Goal: Information Seeking & Learning: Check status

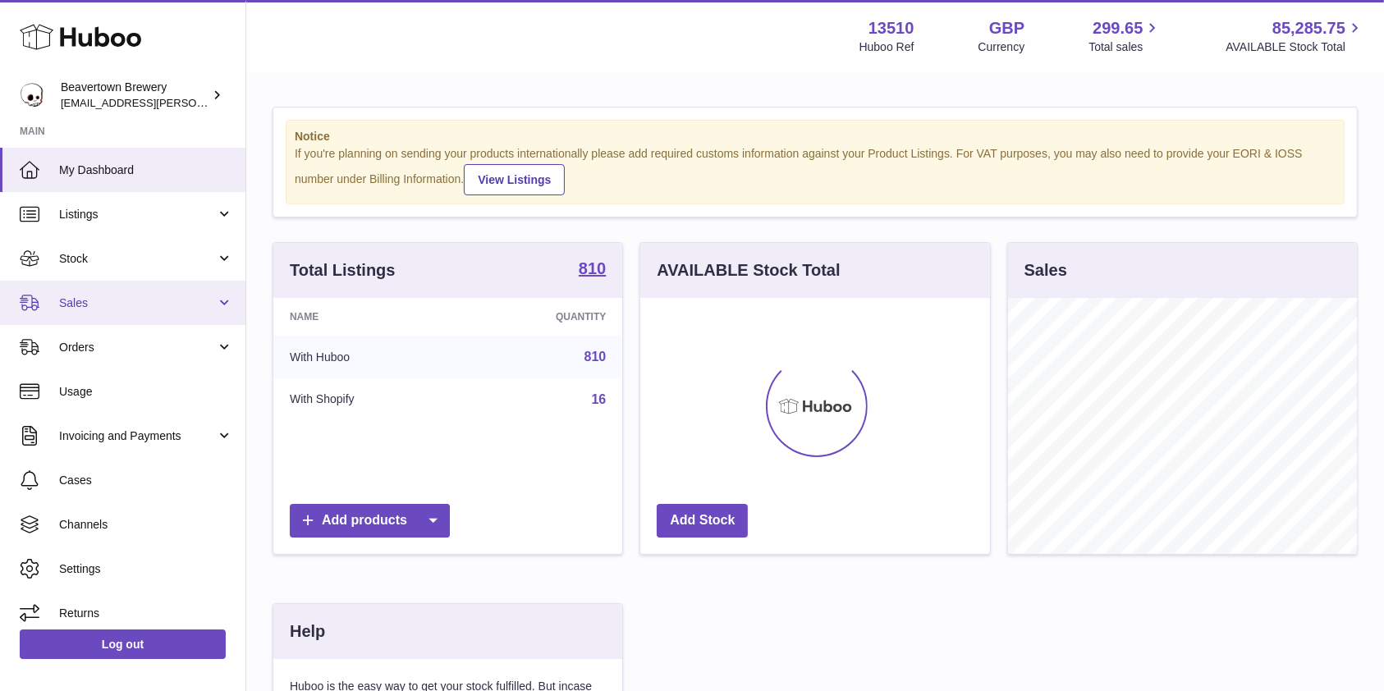
click at [86, 305] on span "Sales" at bounding box center [137, 304] width 157 height 16
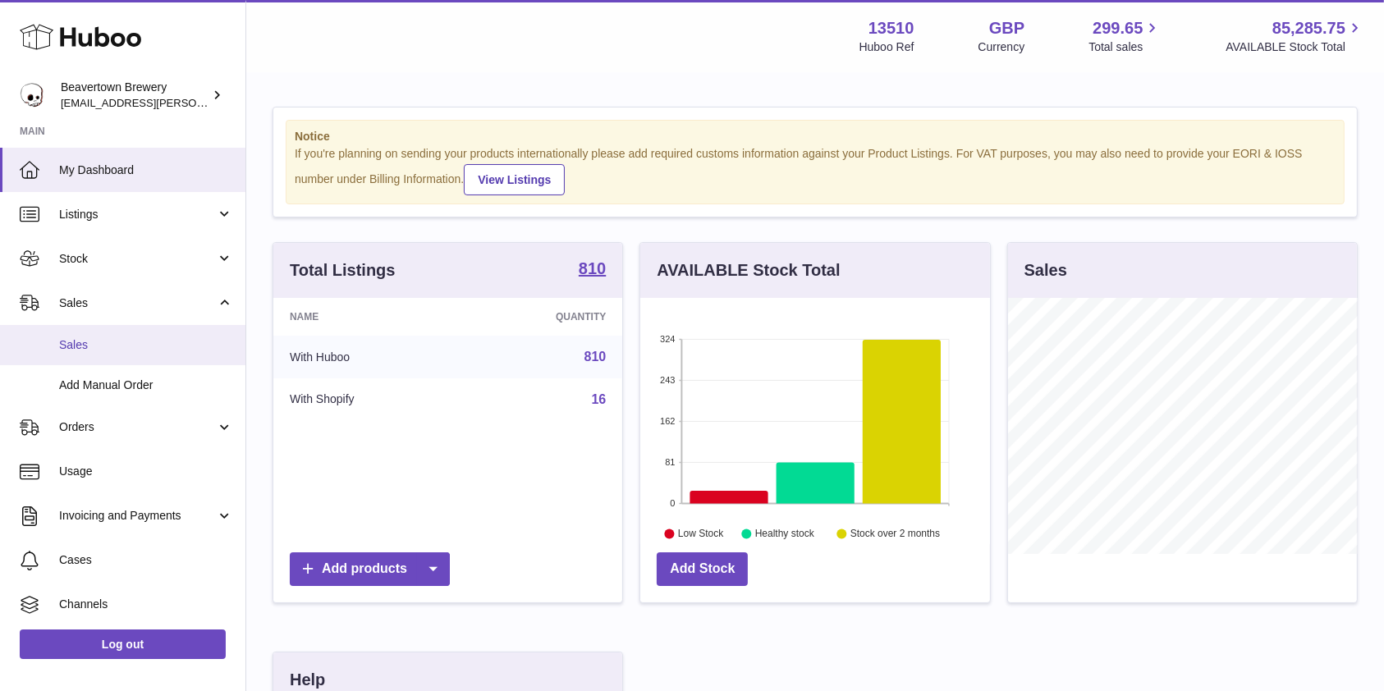
click at [80, 335] on link "Sales" at bounding box center [122, 345] width 245 height 40
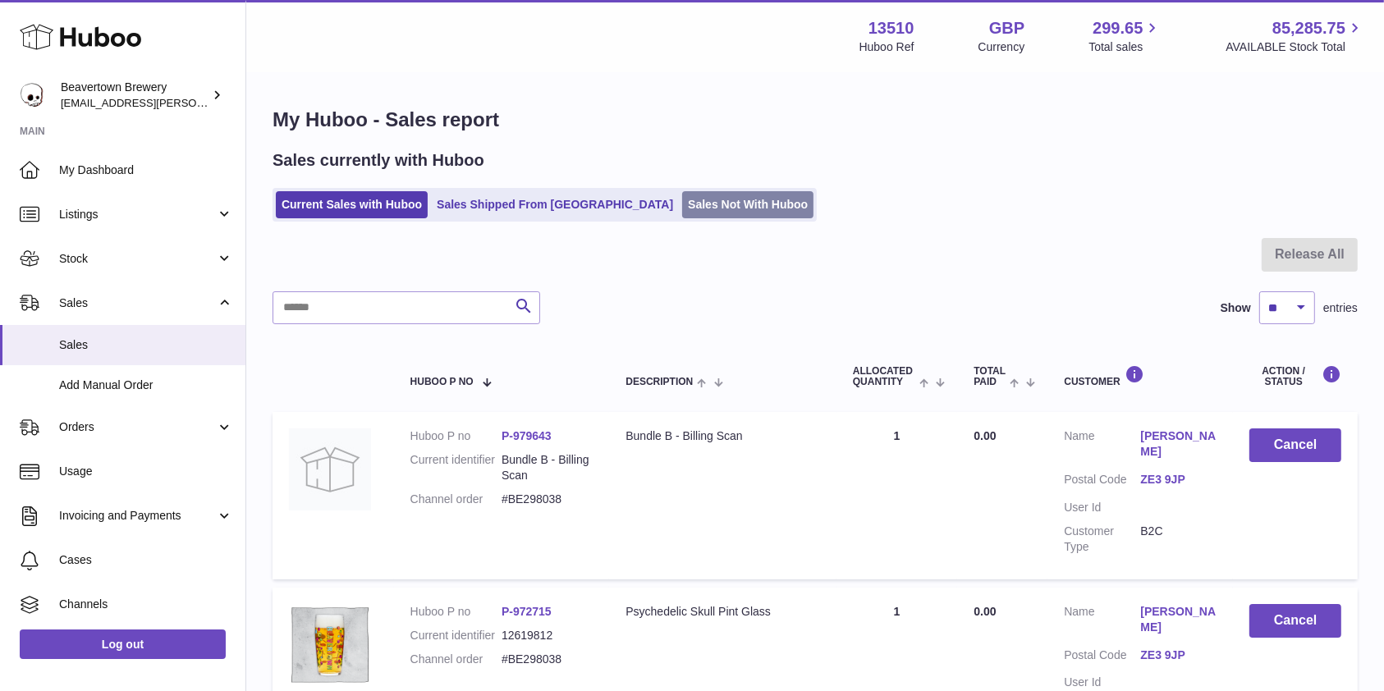
click at [682, 207] on link "Sales Not With Huboo" at bounding box center [747, 204] width 131 height 27
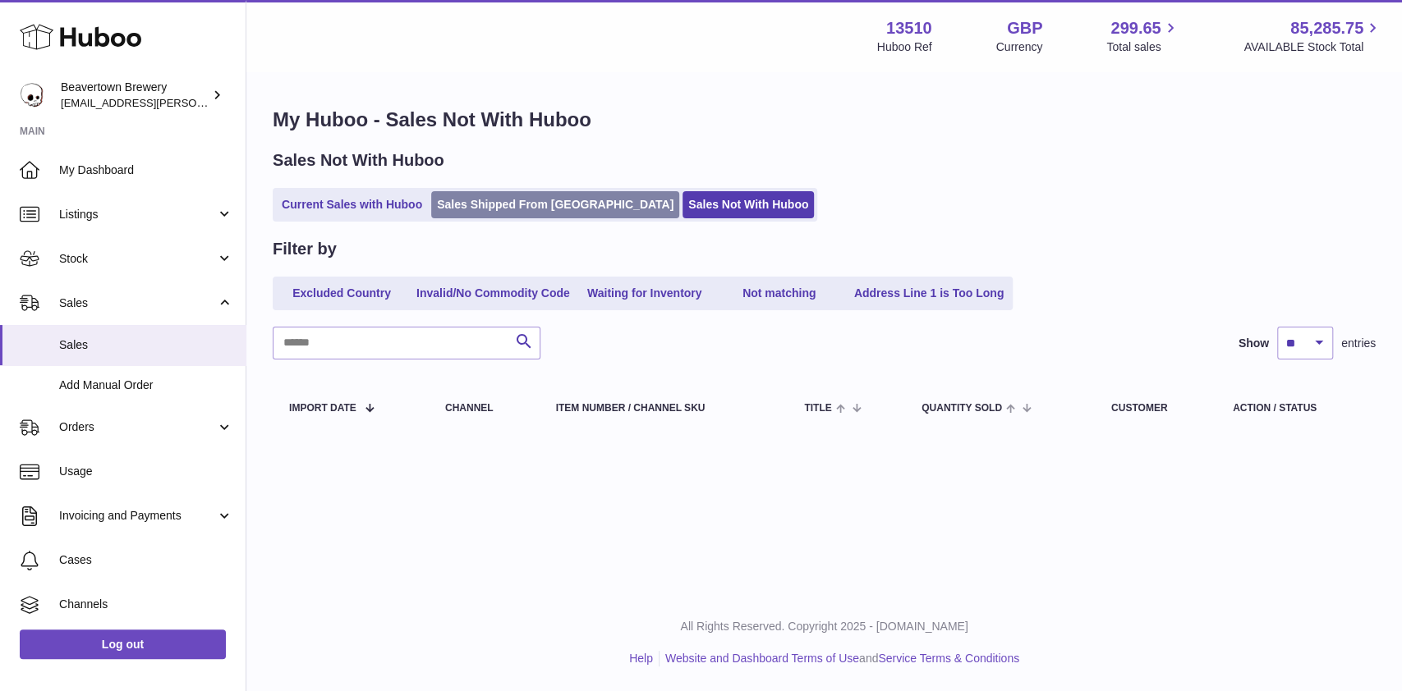
click at [495, 206] on link "Sales Shipped From [GEOGRAPHIC_DATA]" at bounding box center [555, 204] width 248 height 27
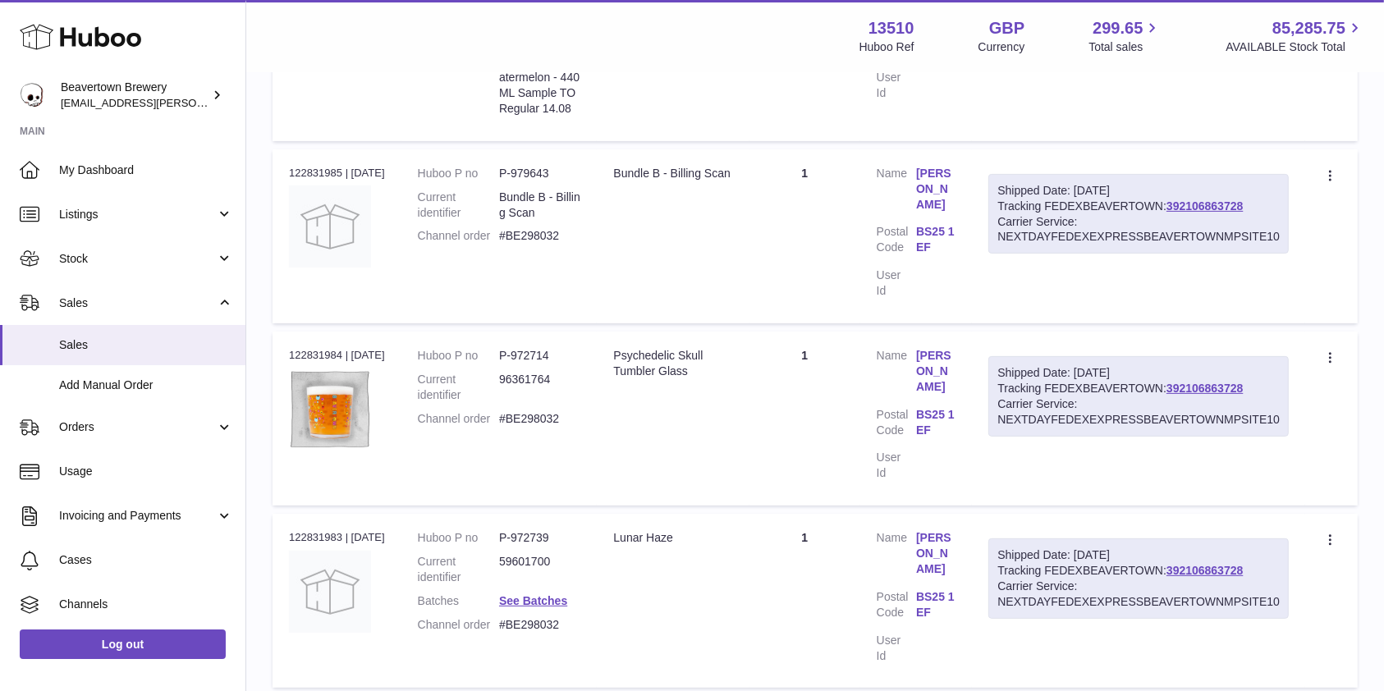
scroll to position [218, 0]
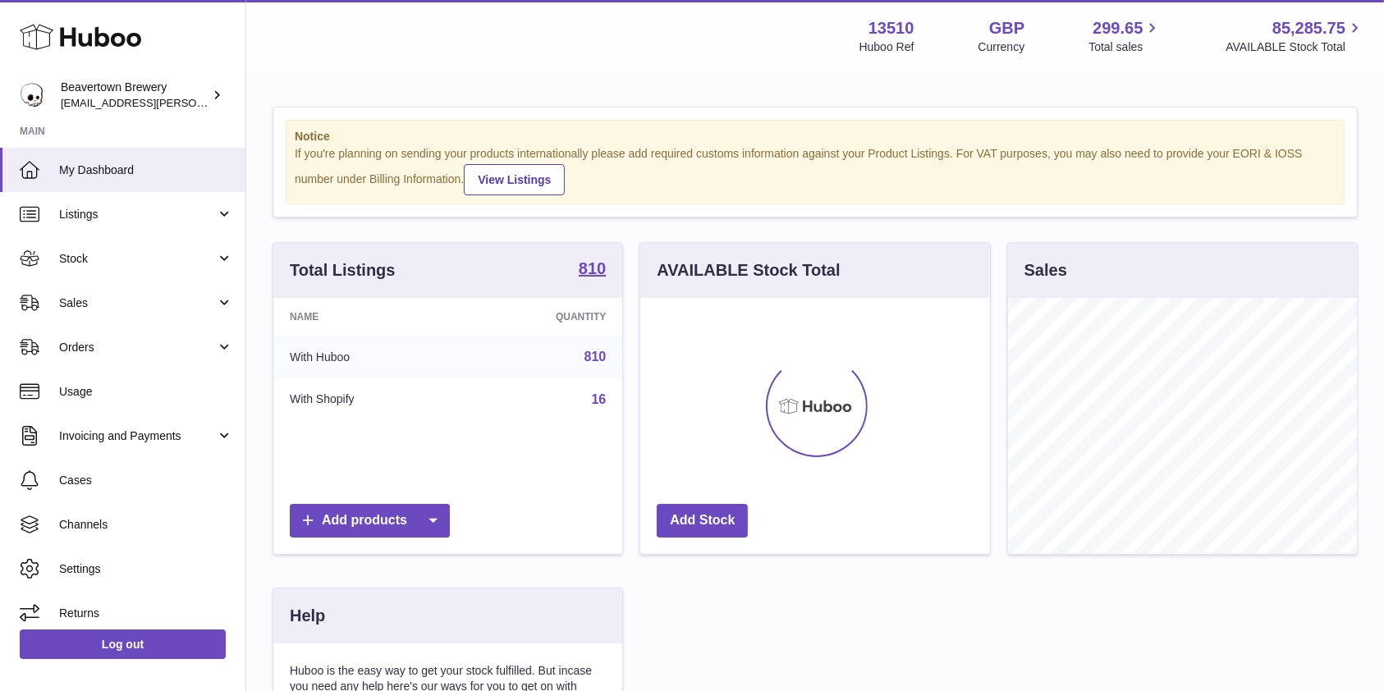
scroll to position [256, 349]
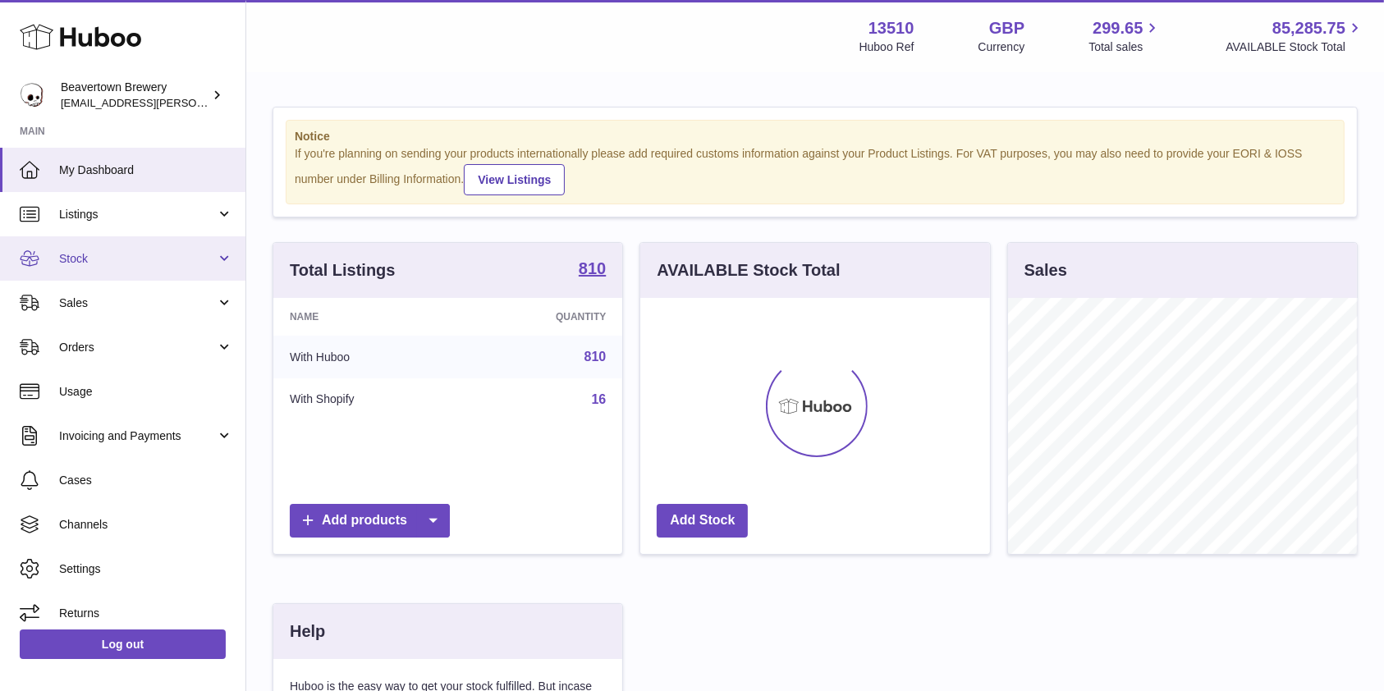
click at [76, 268] on link "Stock" at bounding box center [122, 258] width 245 height 44
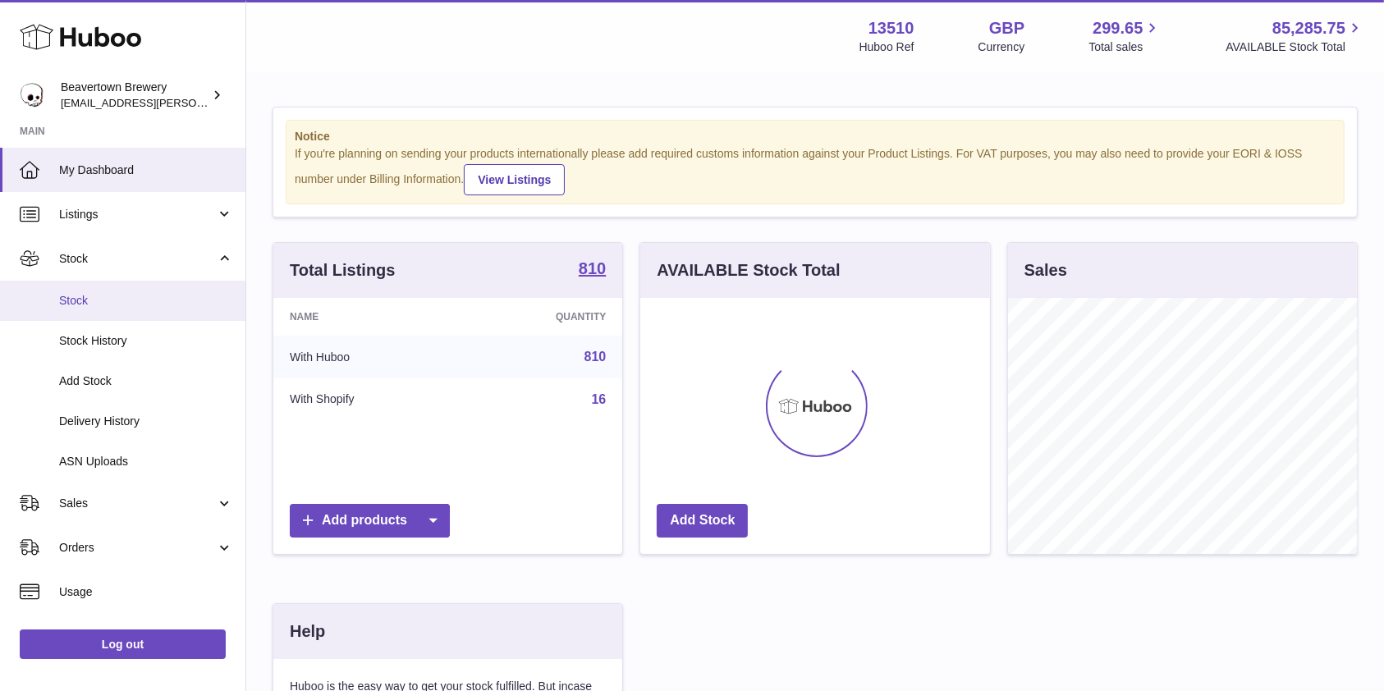
click at [82, 284] on link "Stock" at bounding box center [122, 301] width 245 height 40
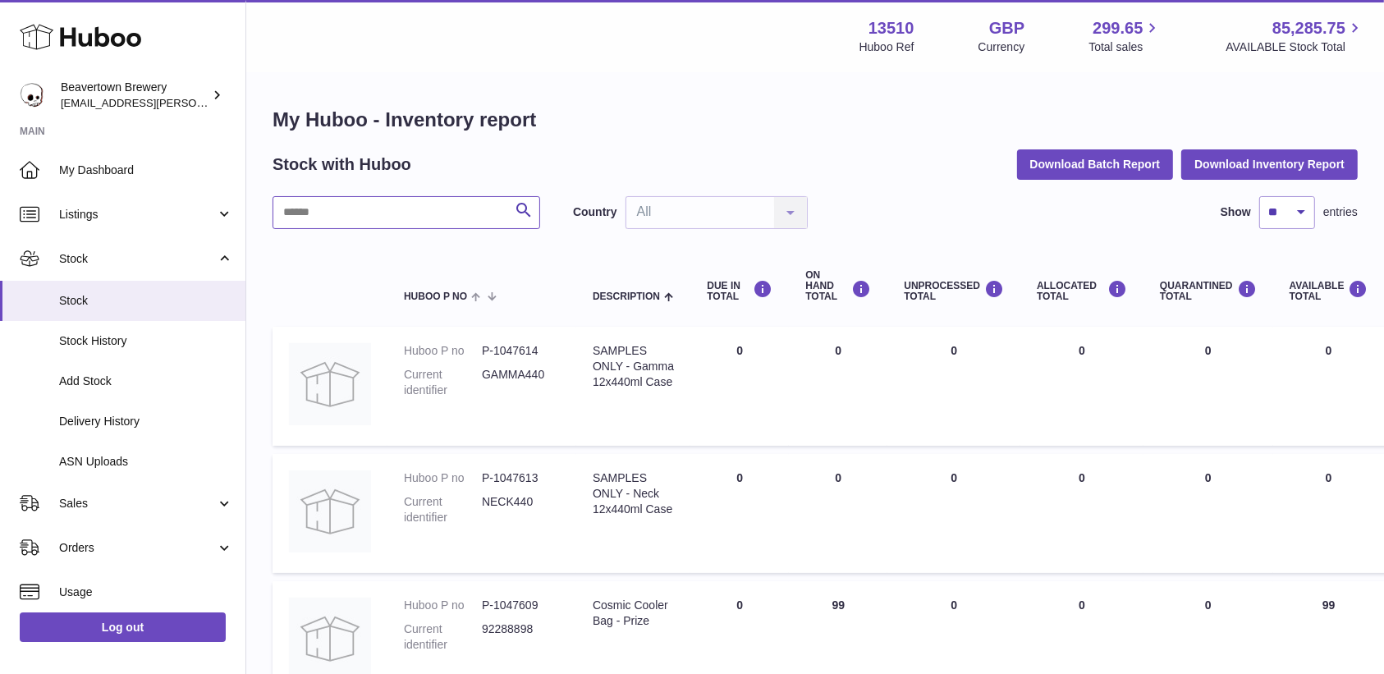
click at [360, 213] on input "text" at bounding box center [407, 212] width 268 height 33
type input "******"
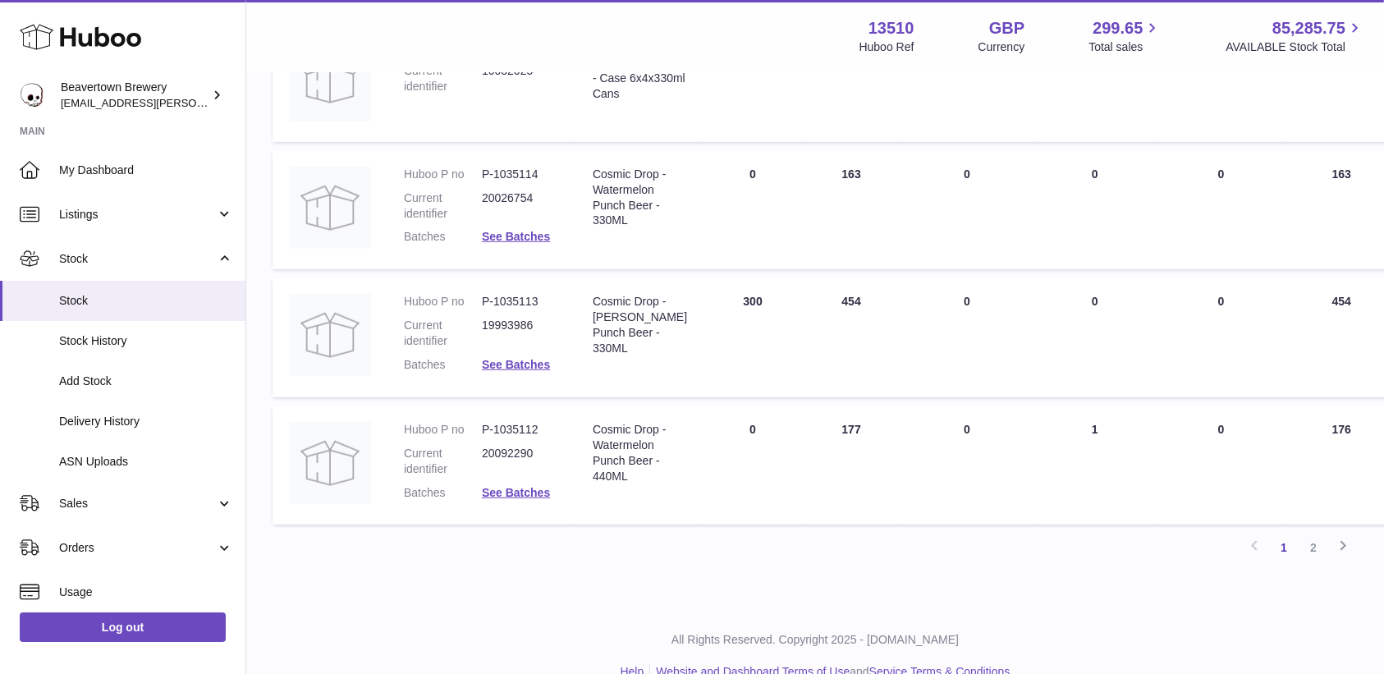
scroll to position [1094, 0]
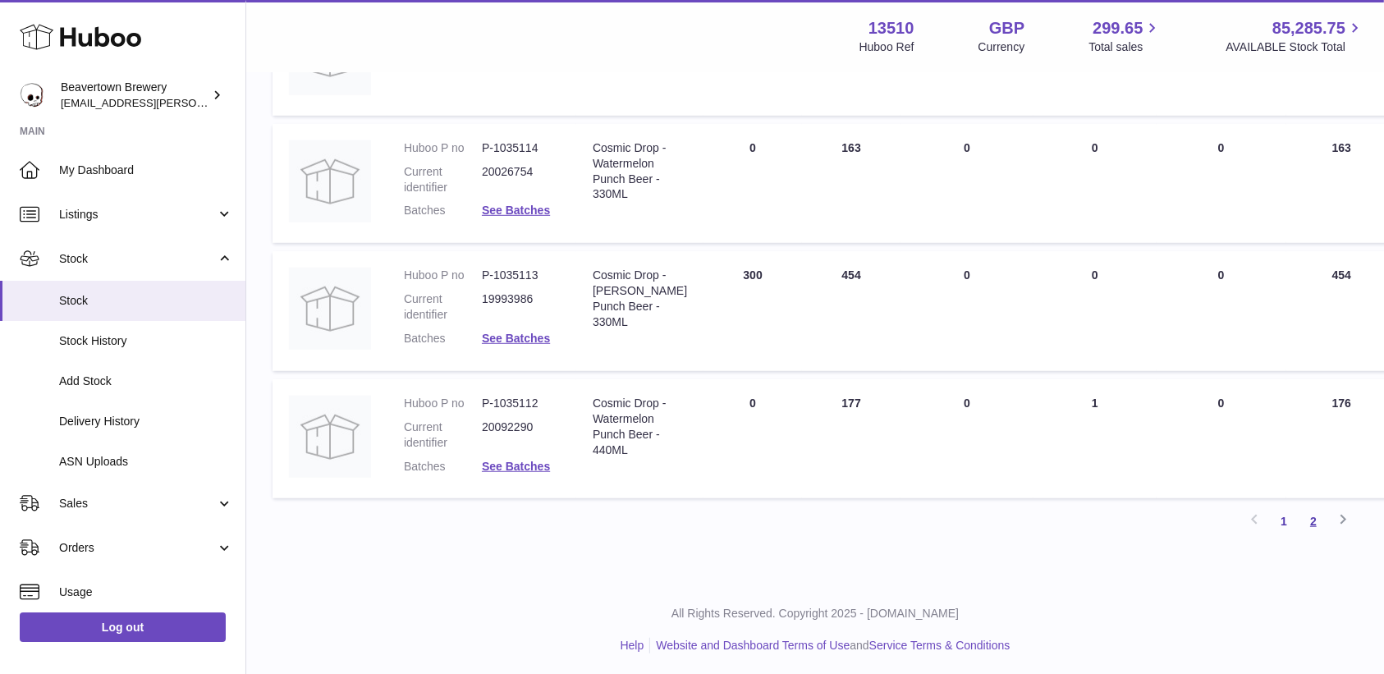
click at [1308, 526] on link "2" at bounding box center [1314, 522] width 30 height 30
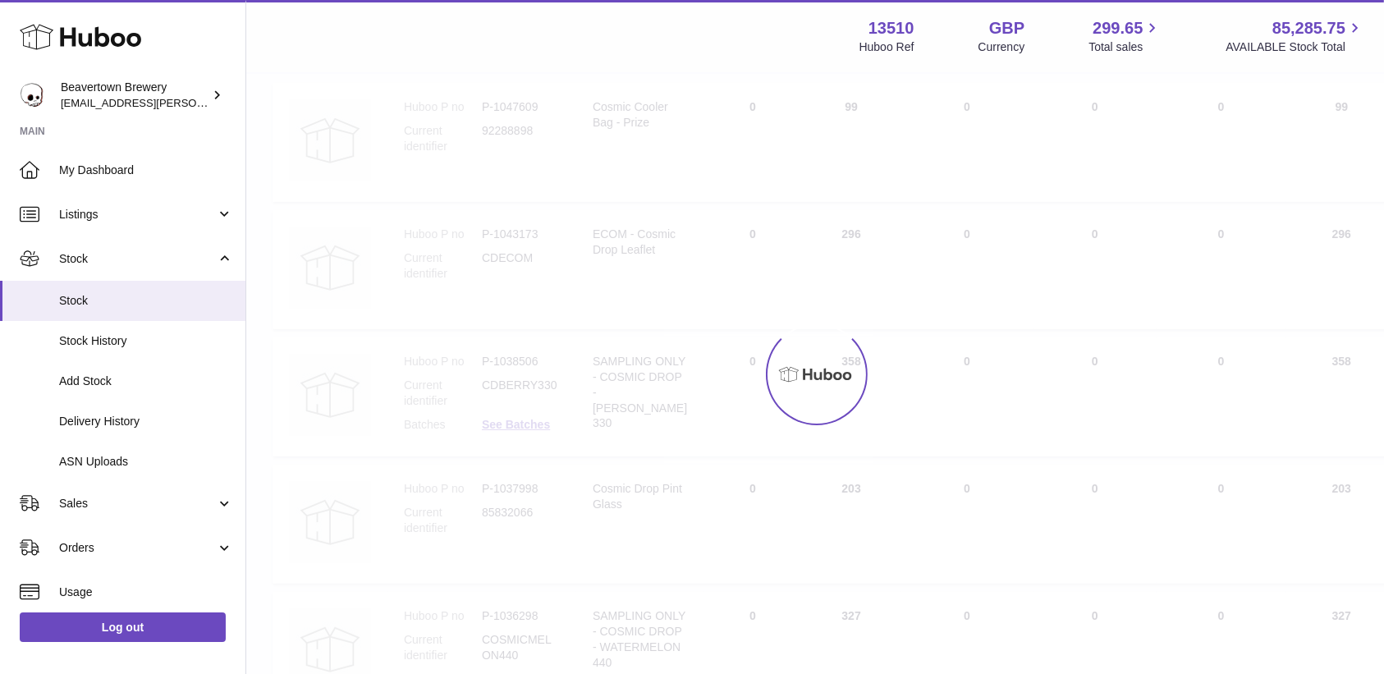
scroll to position [73, 0]
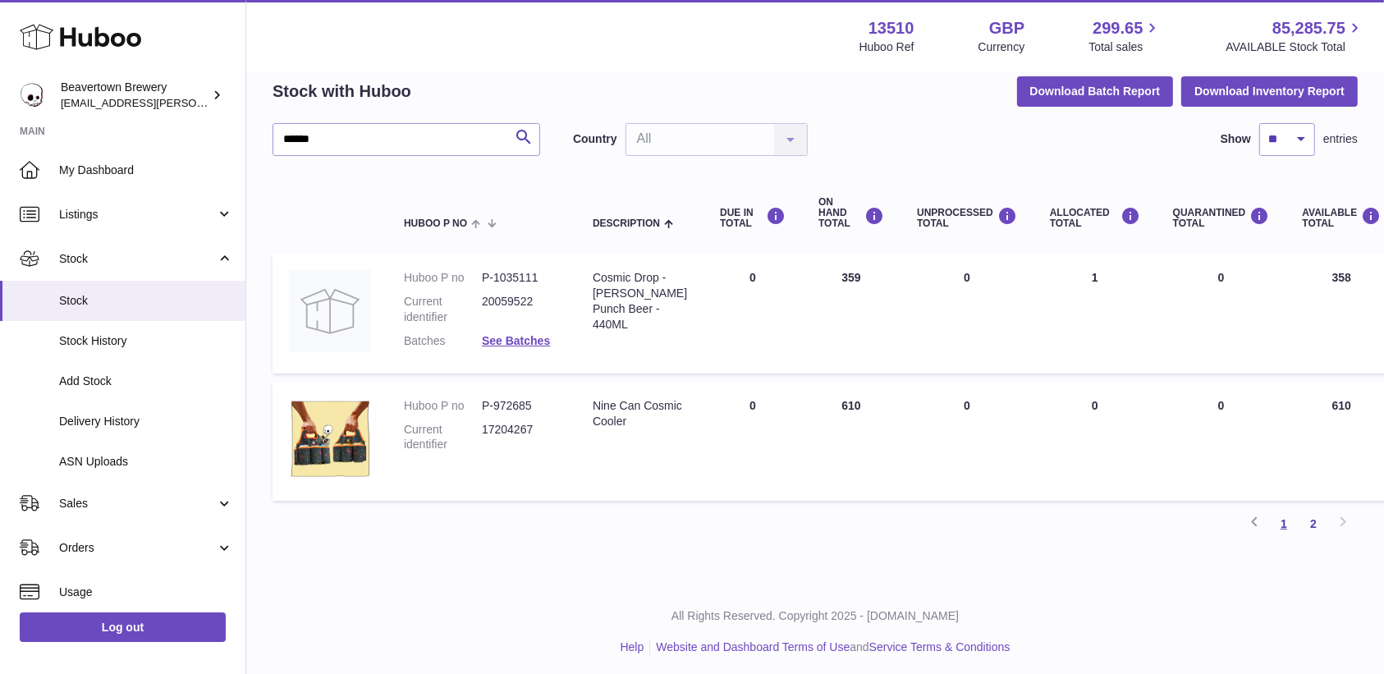
click at [1276, 524] on link "1" at bounding box center [1284, 524] width 30 height 30
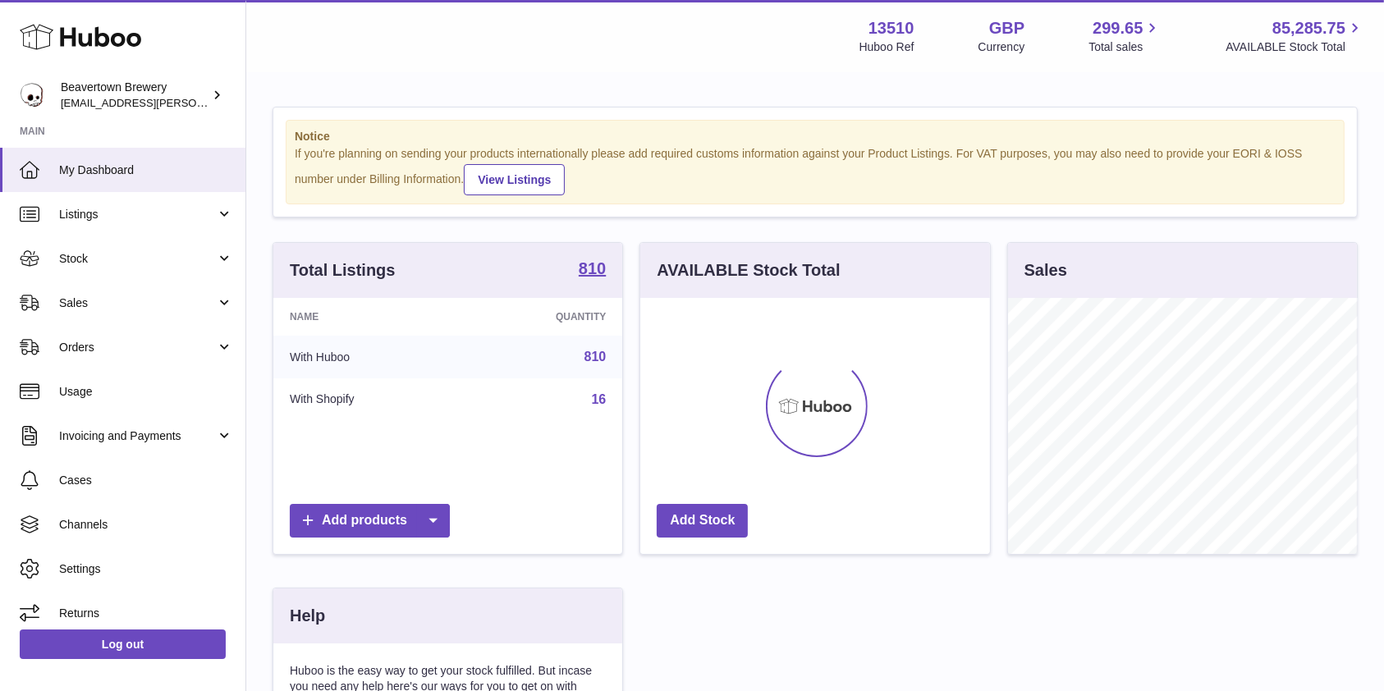
scroll to position [256, 349]
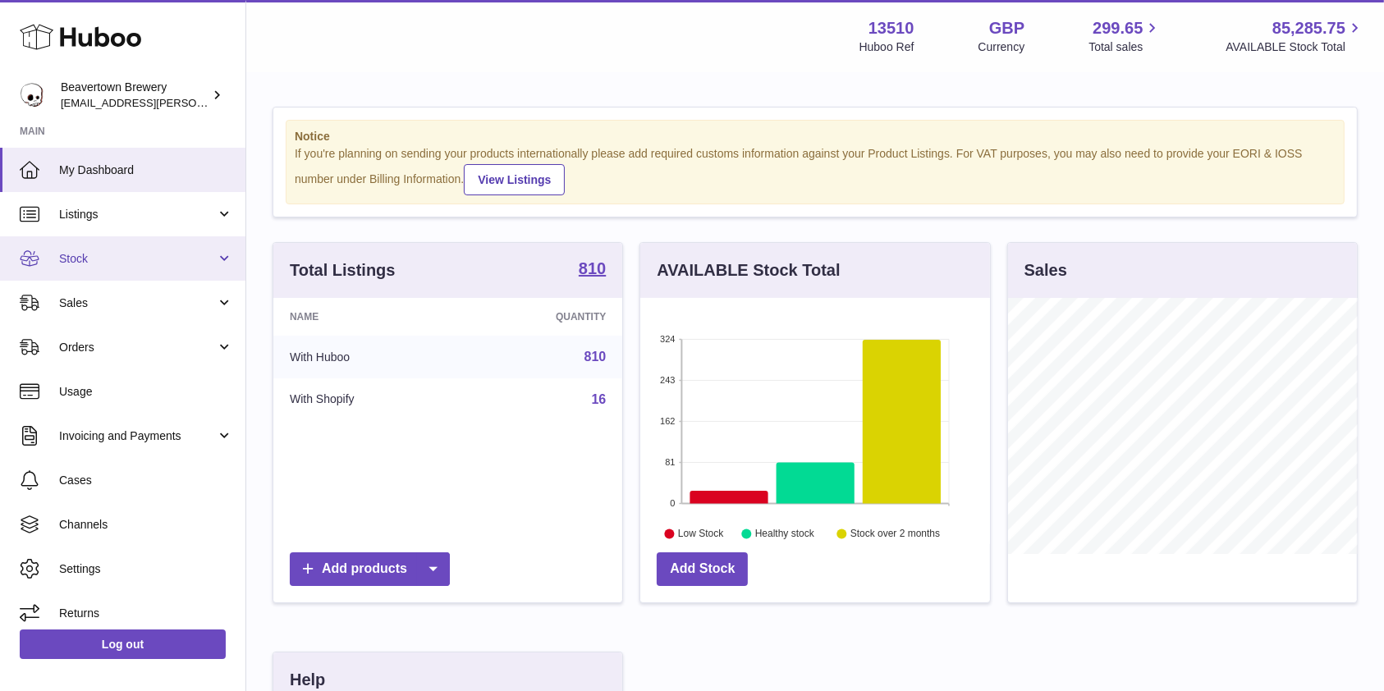
click at [62, 278] on link "Stock" at bounding box center [122, 258] width 245 height 44
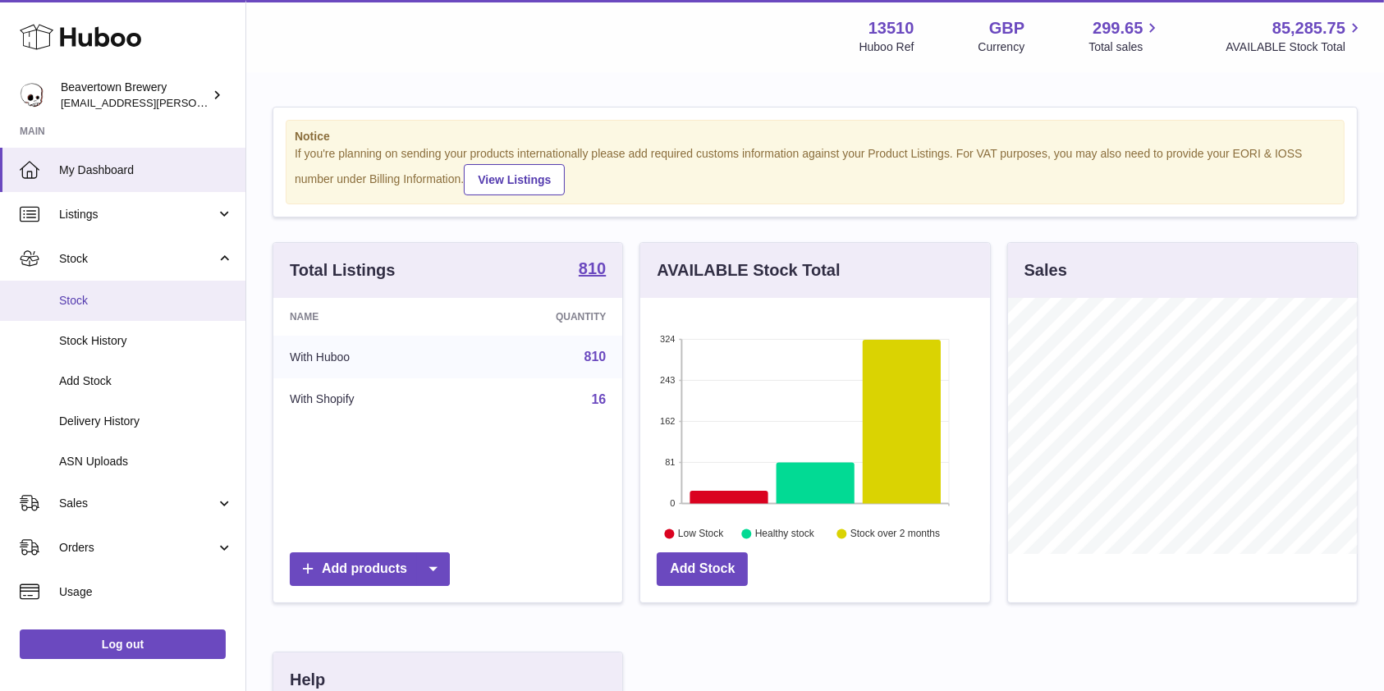
click at [75, 310] on link "Stock" at bounding box center [122, 301] width 245 height 40
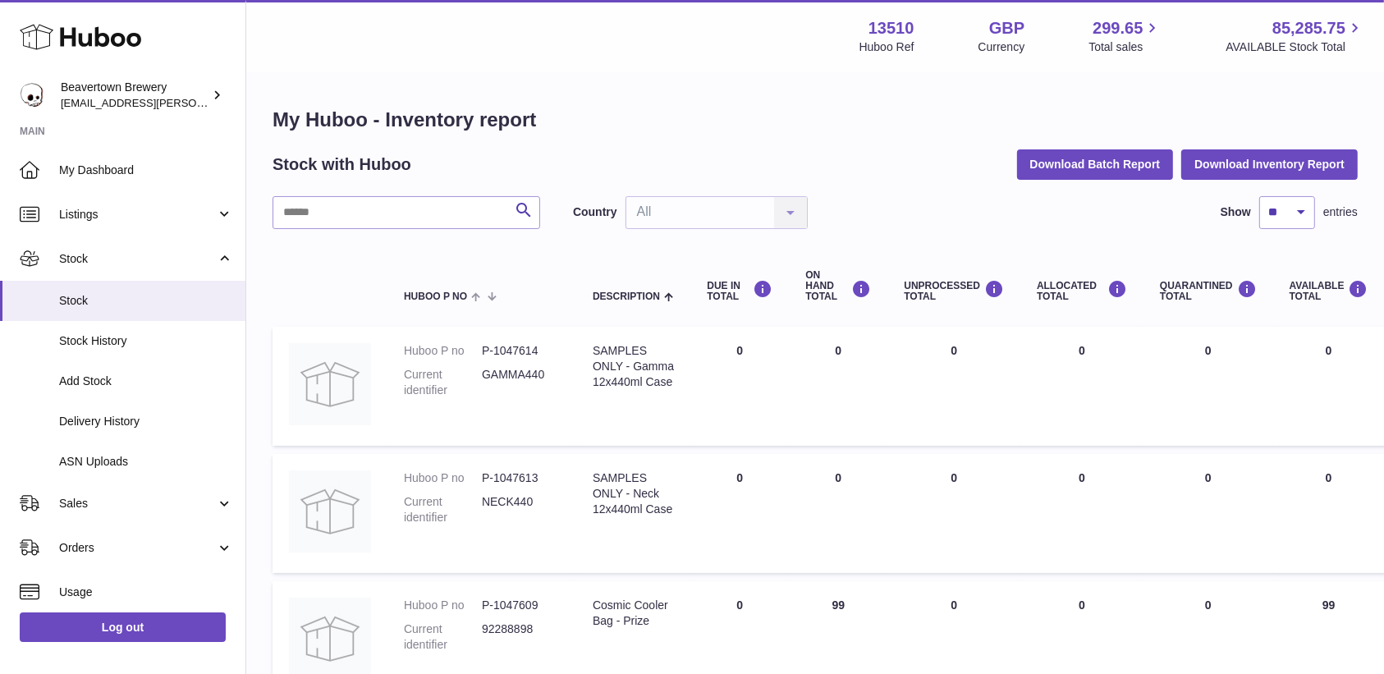
click at [393, 227] on input "text" at bounding box center [407, 212] width 268 height 33
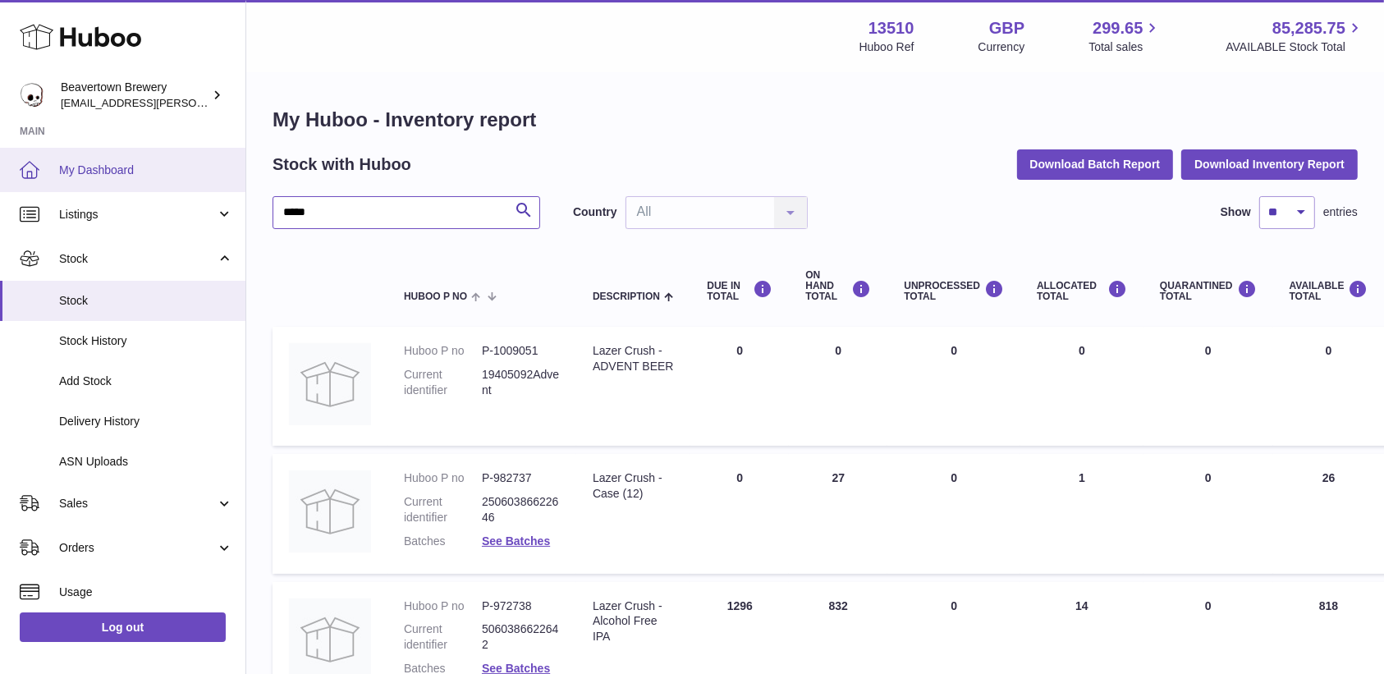
drag, startPoint x: 399, startPoint y: 207, endPoint x: 0, endPoint y: 148, distance: 403.4
type input "*******"
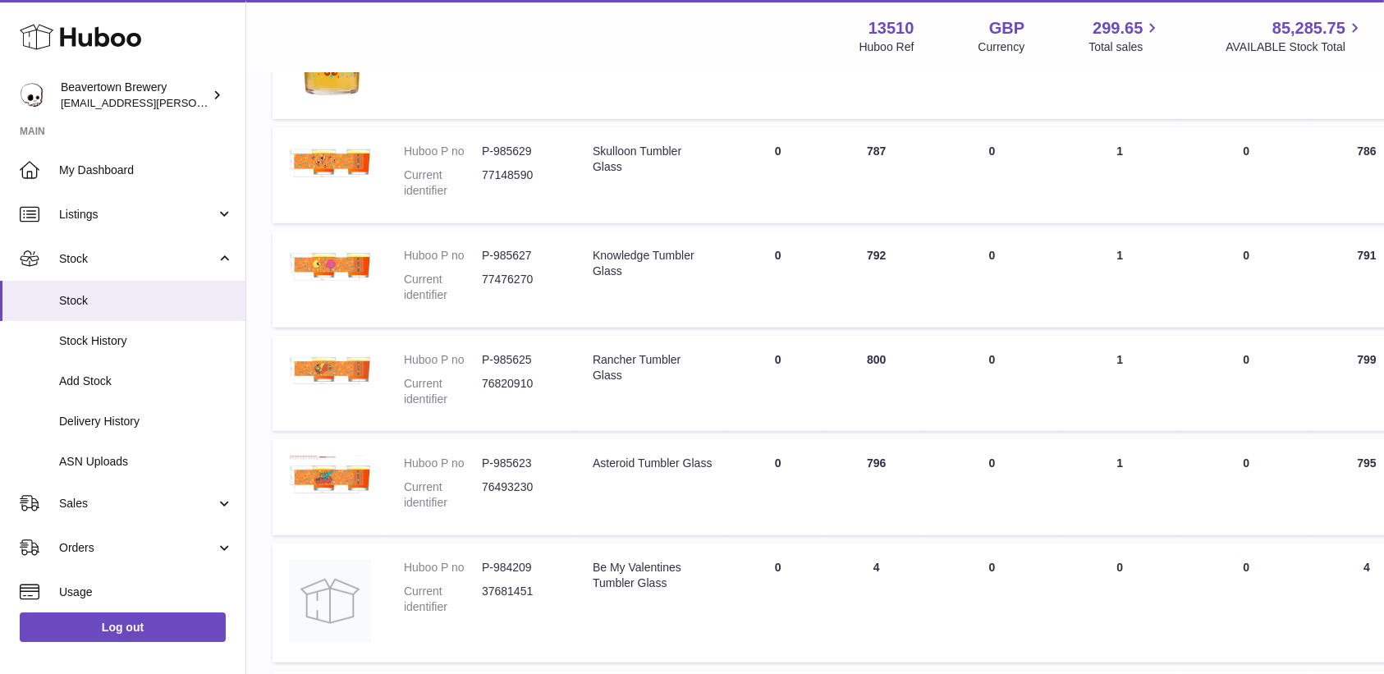
scroll to position [969, 0]
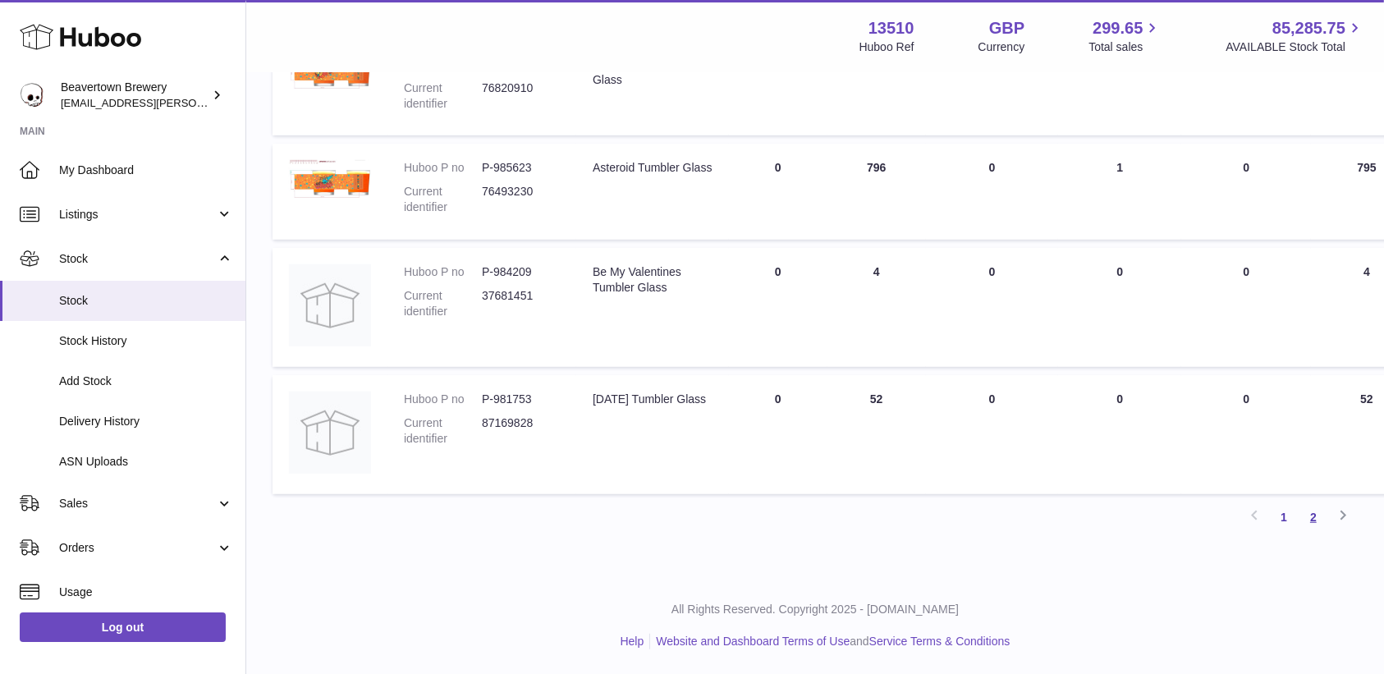
click at [1310, 519] on link "2" at bounding box center [1314, 517] width 30 height 30
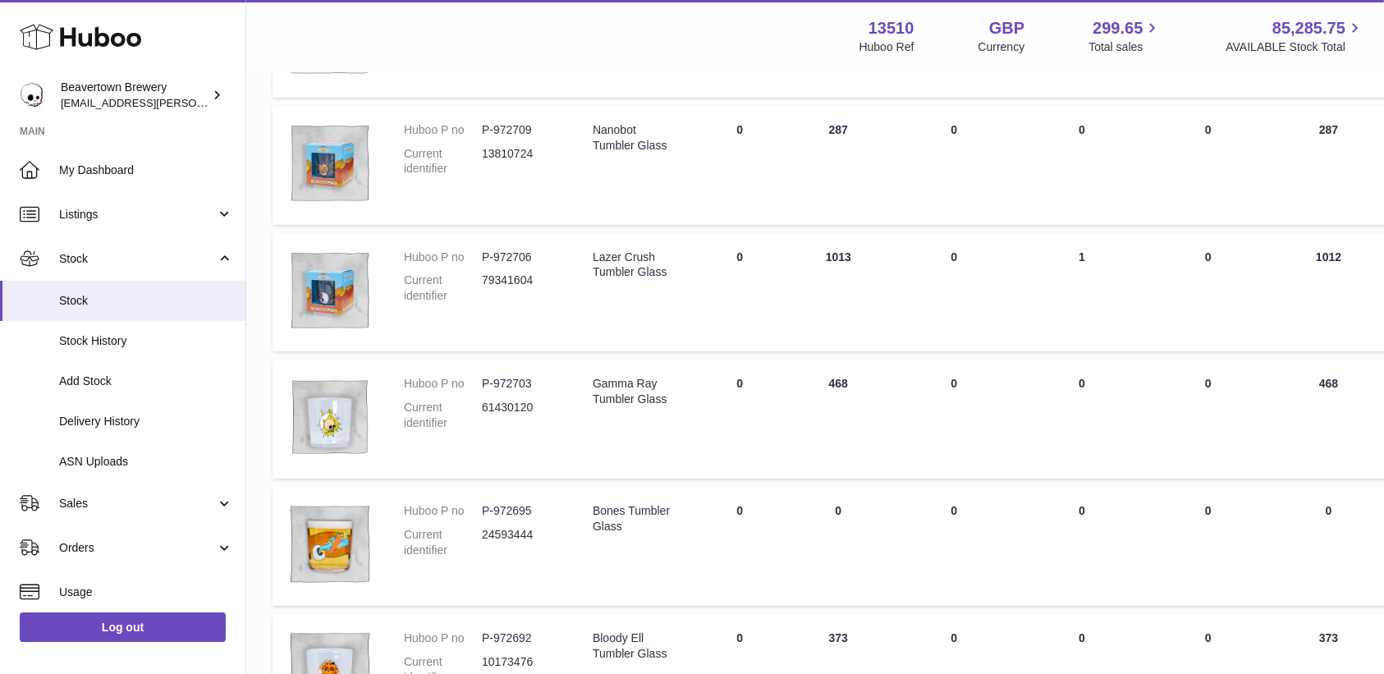
scroll to position [1058, 0]
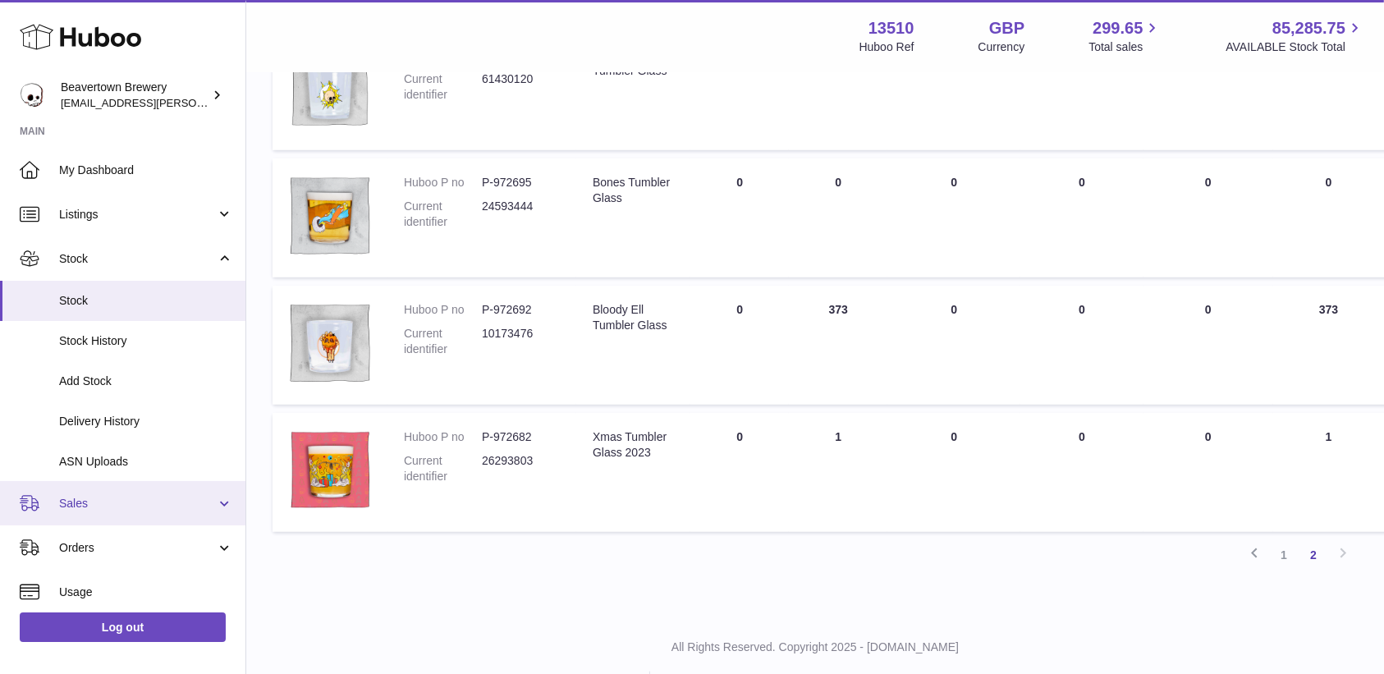
drag, startPoint x: 140, startPoint y: 507, endPoint x: 135, endPoint y: 520, distance: 13.0
click at [140, 507] on span "Sales" at bounding box center [137, 504] width 157 height 16
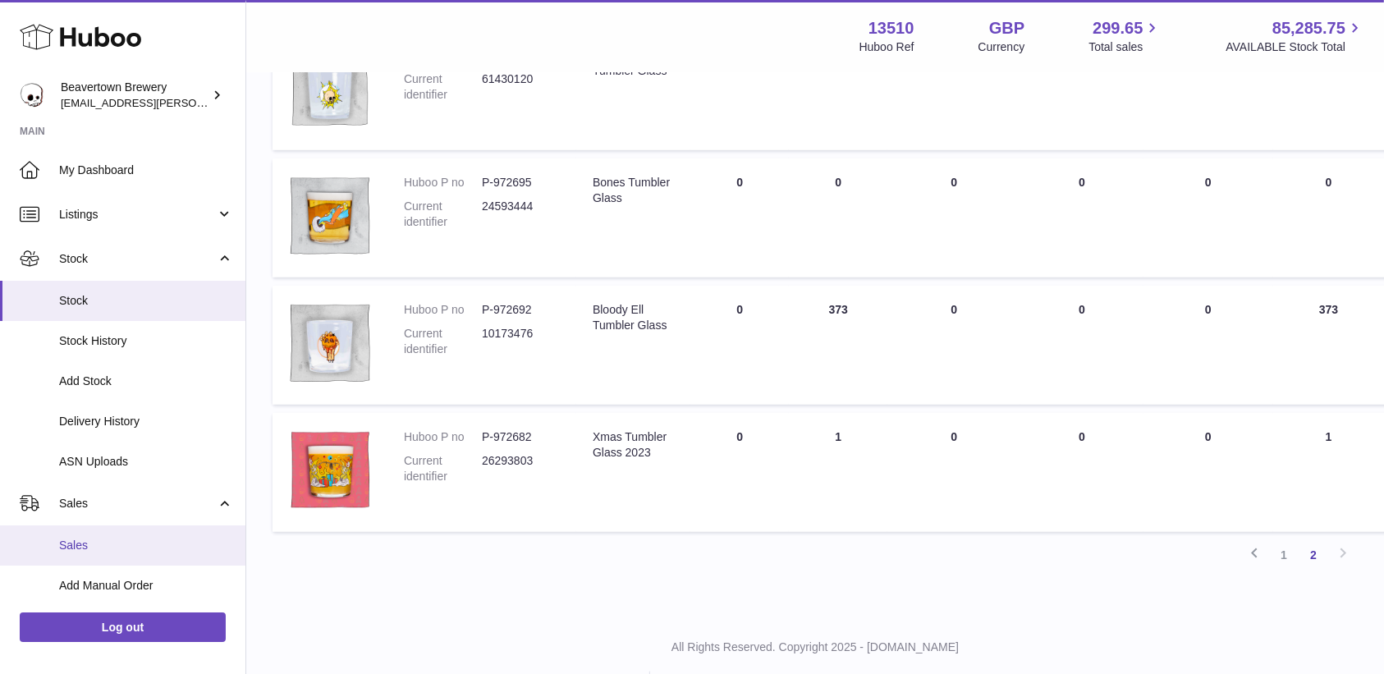
click at [121, 539] on span "Sales" at bounding box center [146, 546] width 174 height 16
